Goal: Check status: Check status

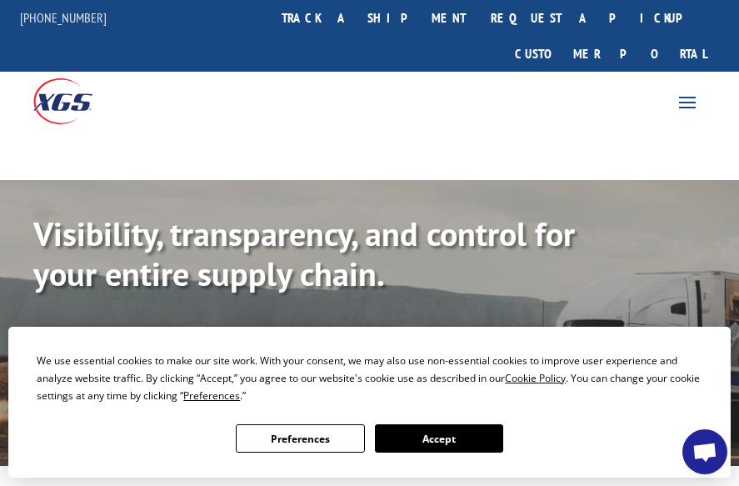
click at [161, 327] on link "Track shipment" at bounding box center [111, 344] width 157 height 35
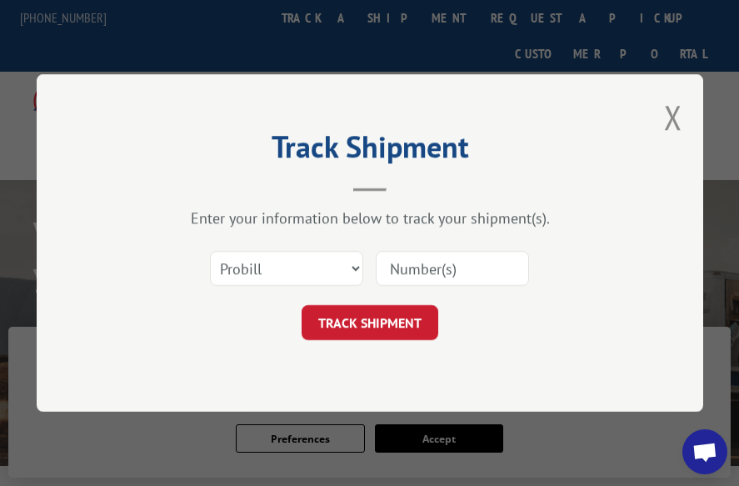
click at [453, 271] on input at bounding box center [452, 268] width 153 height 35
paste input "17593254"
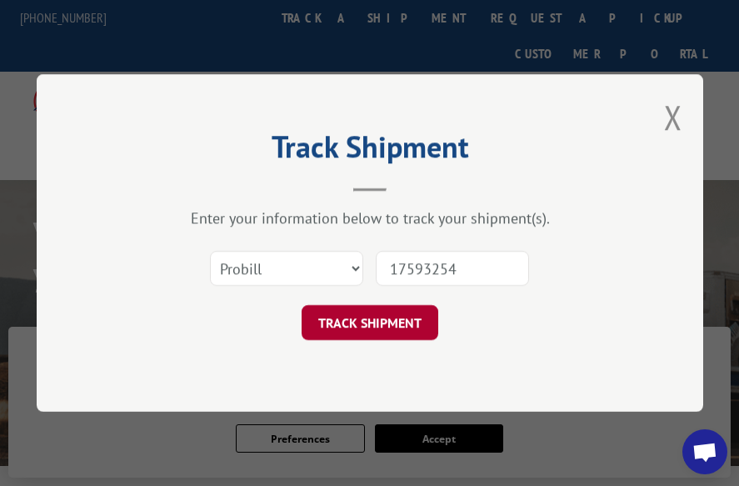
type input "17593254"
click at [366, 313] on button "TRACK SHIPMENT" at bounding box center [369, 322] width 137 height 35
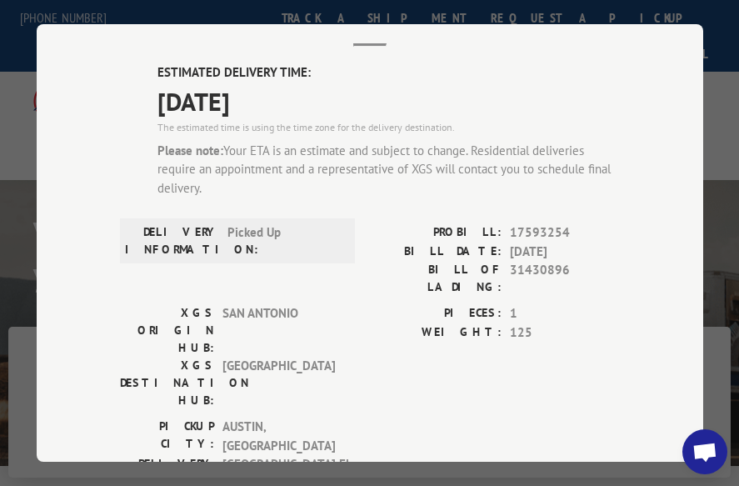
scroll to position [250, 0]
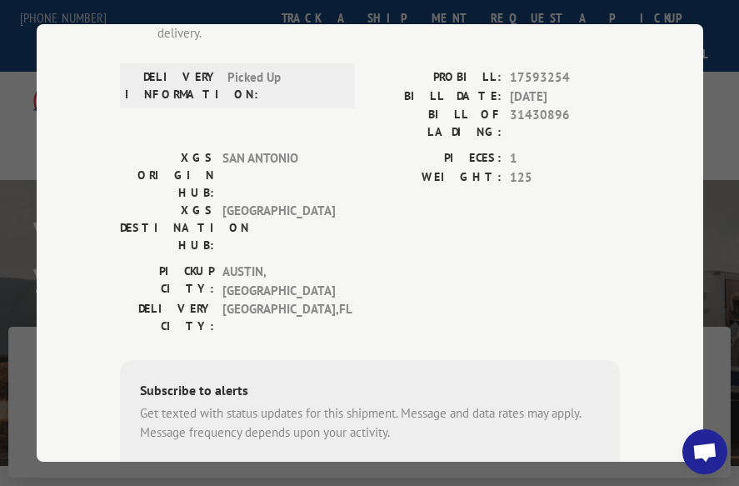
click at [689, 443] on span "Open chat" at bounding box center [704, 451] width 45 height 45
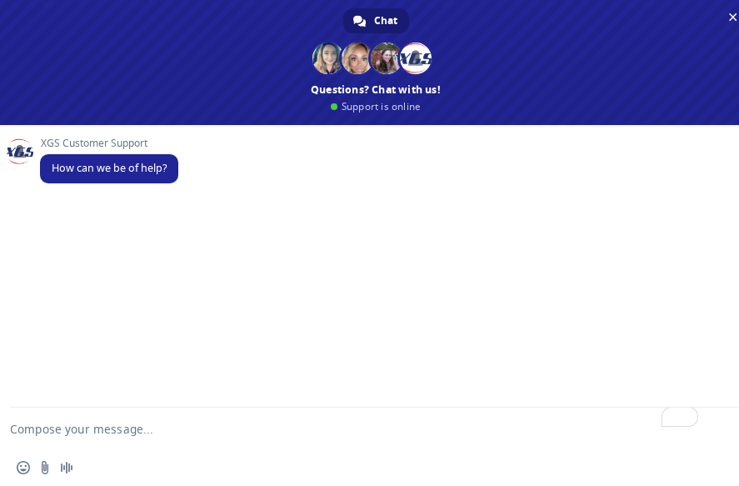
click at [147, 419] on textarea "To enrich screen reader interactions, please activate Accessibility in Grammarl…" at bounding box center [355, 428] width 691 height 42
type textarea "TRACK A SHIPMENT 17593254"
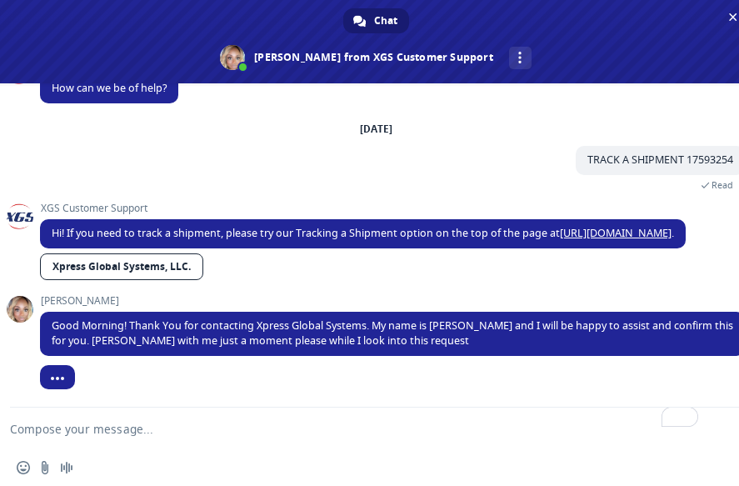
scroll to position [54, 0]
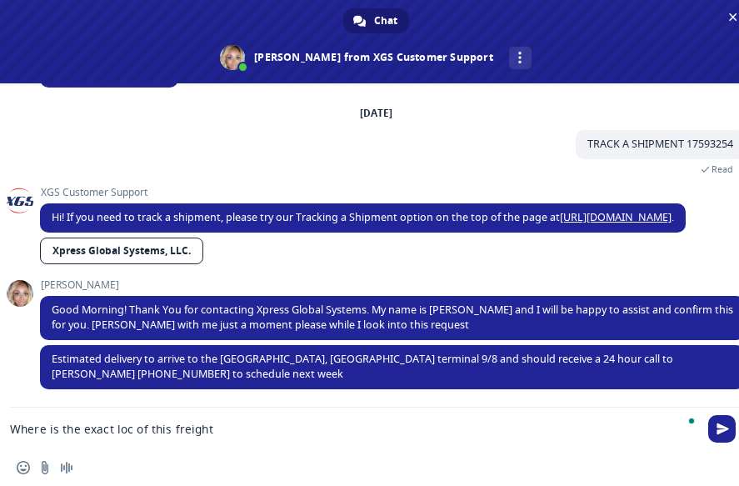
type textarea "Where is the exact loc of this freight?"
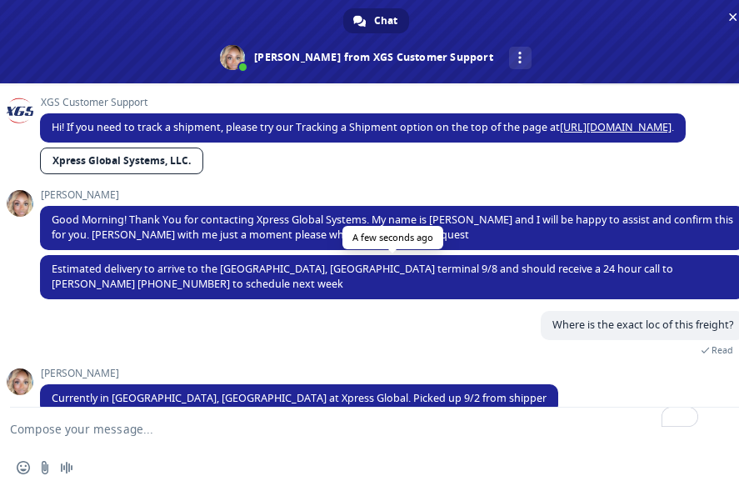
scroll to position [152, 0]
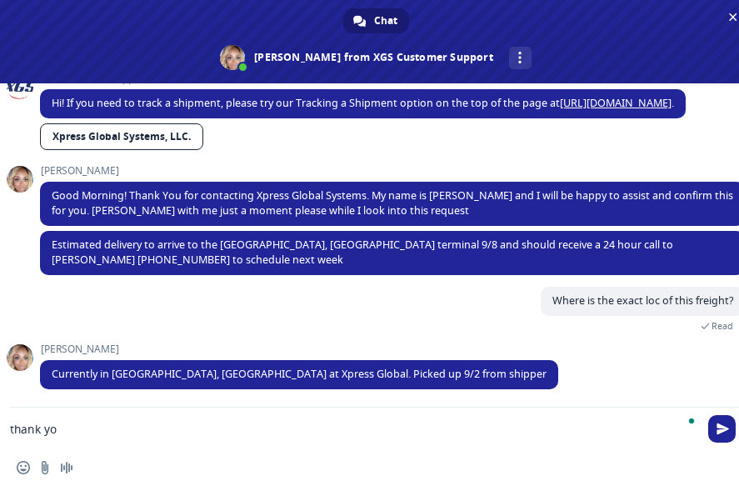
type textarea "thank you"
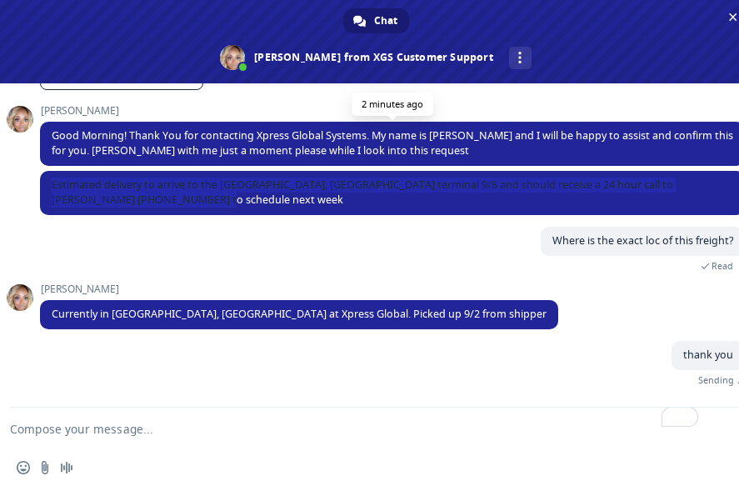
scroll to position [193, 0]
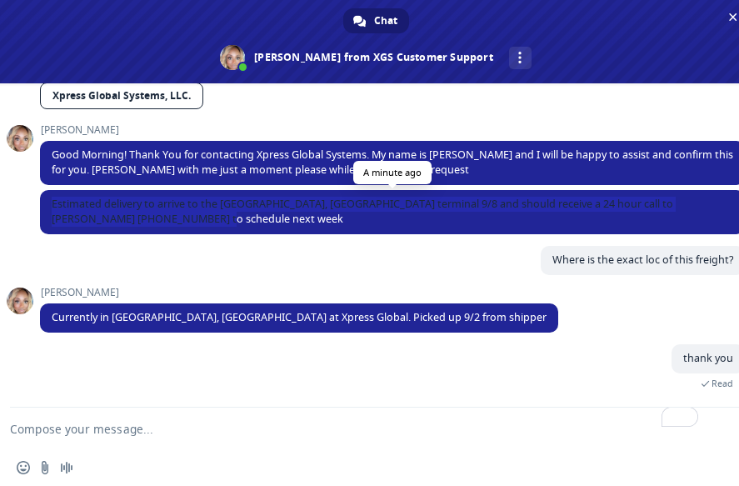
drag, startPoint x: 183, startPoint y: 201, endPoint x: 52, endPoint y: 205, distance: 130.8
click at [52, 205] on span "Estimated delivery to arrive to the [GEOGRAPHIC_DATA], [GEOGRAPHIC_DATA] termin…" at bounding box center [392, 212] width 705 height 44
copy span "Estimated delivery to arrive to the [GEOGRAPHIC_DATA], [GEOGRAPHIC_DATA] termin…"
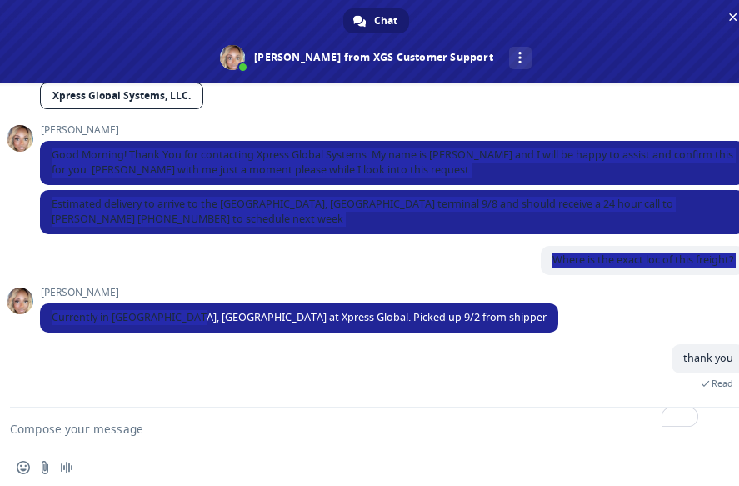
drag, startPoint x: 189, startPoint y: 317, endPoint x: 34, endPoint y: 320, distance: 154.9
click at [34, 320] on div "XGS Customer Support How can we be of help? [DATE] TRACK A SHIPMENT 17593254 3 …" at bounding box center [375, 245] width 751 height 324
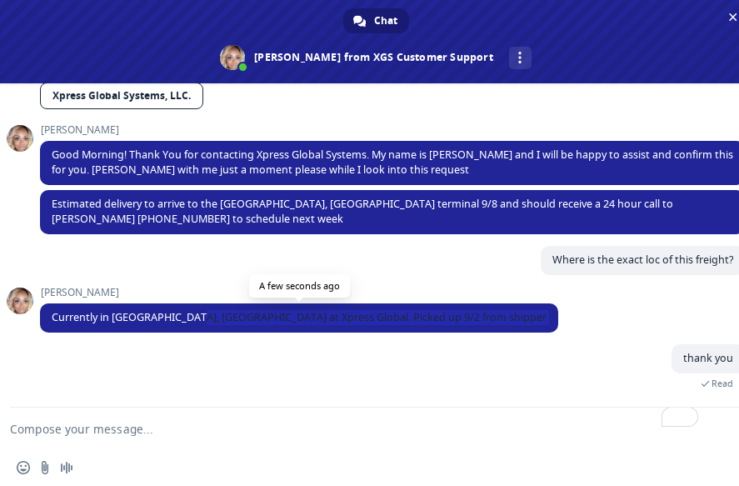
scroll to position [316, 0]
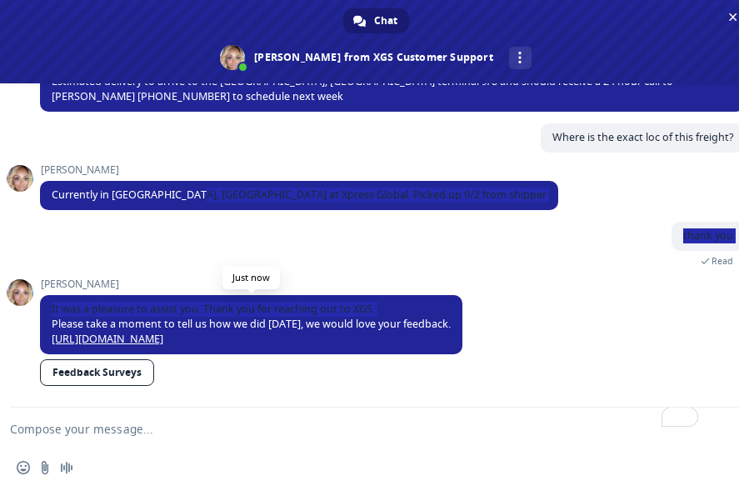
drag, startPoint x: 190, startPoint y: 311, endPoint x: 53, endPoint y: 319, distance: 136.8
click at [53, 319] on div "XGS Customer Support How can we be of help? [DATE] TRACK A SHIPMENT 17593254 3 …" at bounding box center [392, 93] width 705 height 627
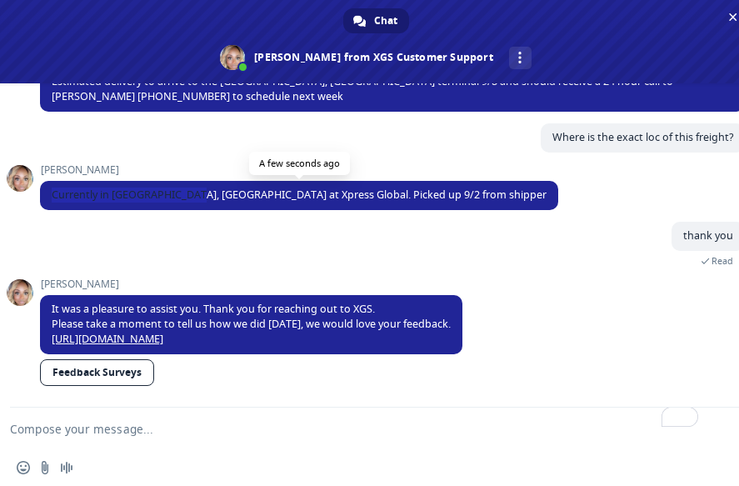
drag, startPoint x: 191, startPoint y: 189, endPoint x: 50, endPoint y: 190, distance: 140.7
click at [50, 190] on span "Currently in [GEOGRAPHIC_DATA], [GEOGRAPHIC_DATA] at Xpress Global. Picked up 9…" at bounding box center [299, 195] width 518 height 29
copy span "Currently in [GEOGRAPHIC_DATA], [GEOGRAPHIC_DATA]"
